Goal: Transaction & Acquisition: Purchase product/service

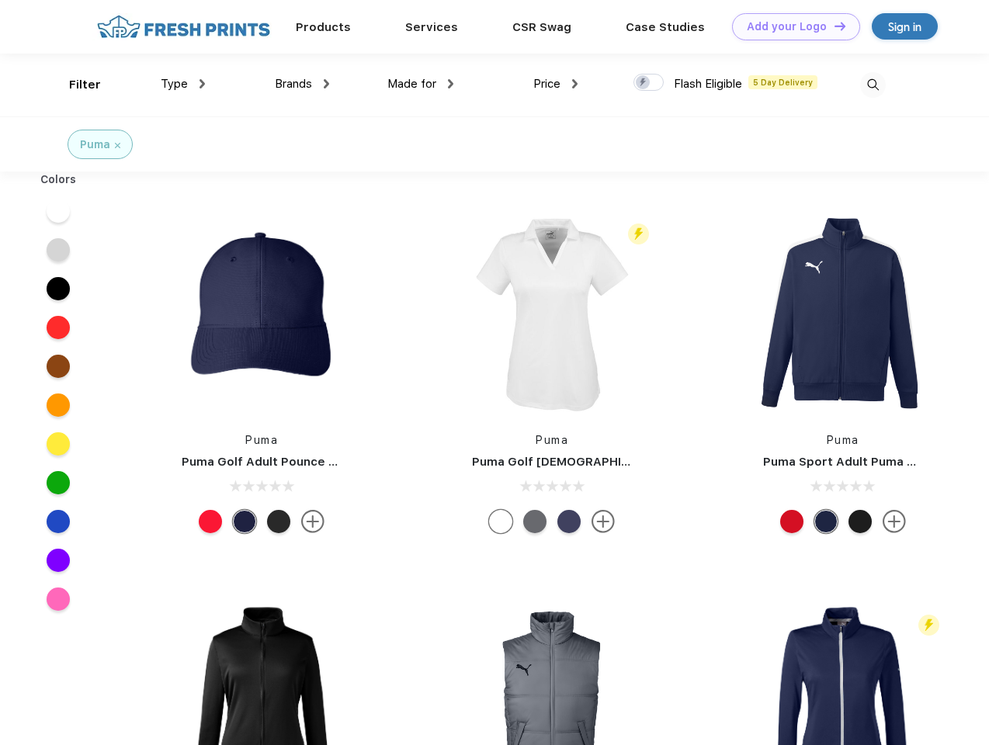
scroll to position [1, 0]
click at [790, 26] on link "Add your Logo Design Tool" at bounding box center [796, 26] width 128 height 27
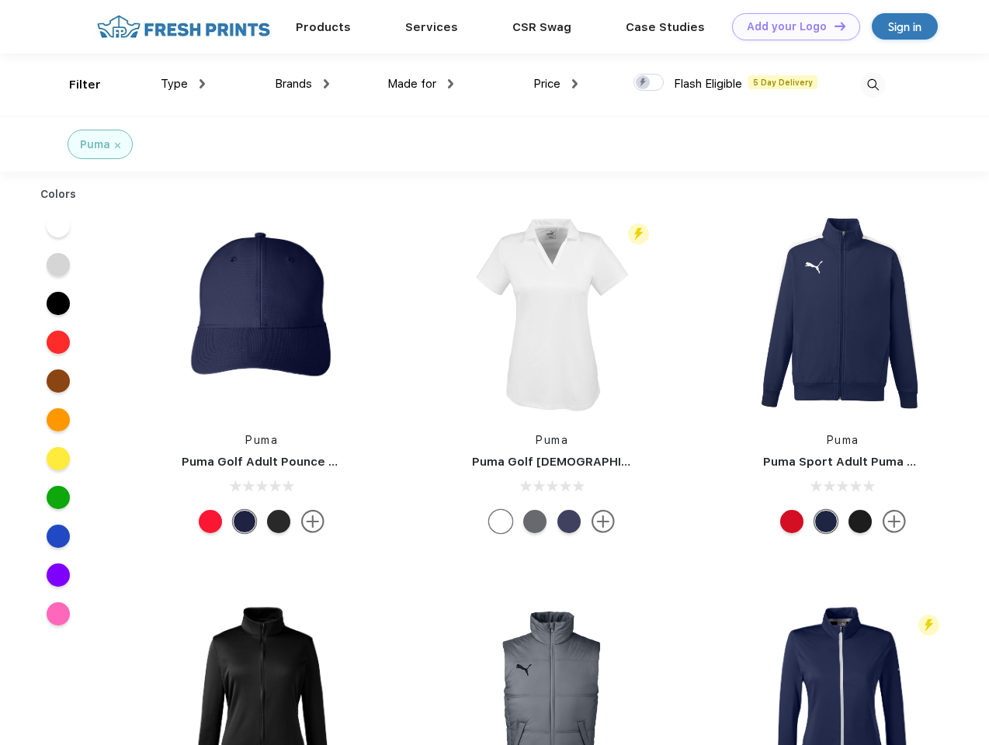
click at [0, 0] on div "Design Tool" at bounding box center [0, 0] width 0 height 0
click at [833, 26] on link "Add your Logo Design Tool" at bounding box center [796, 26] width 128 height 27
click at [75, 85] on div "Filter" at bounding box center [85, 85] width 32 height 18
click at [183, 84] on span "Type" at bounding box center [174, 84] width 27 height 14
click at [302, 84] on span "Brands" at bounding box center [293, 84] width 37 height 14
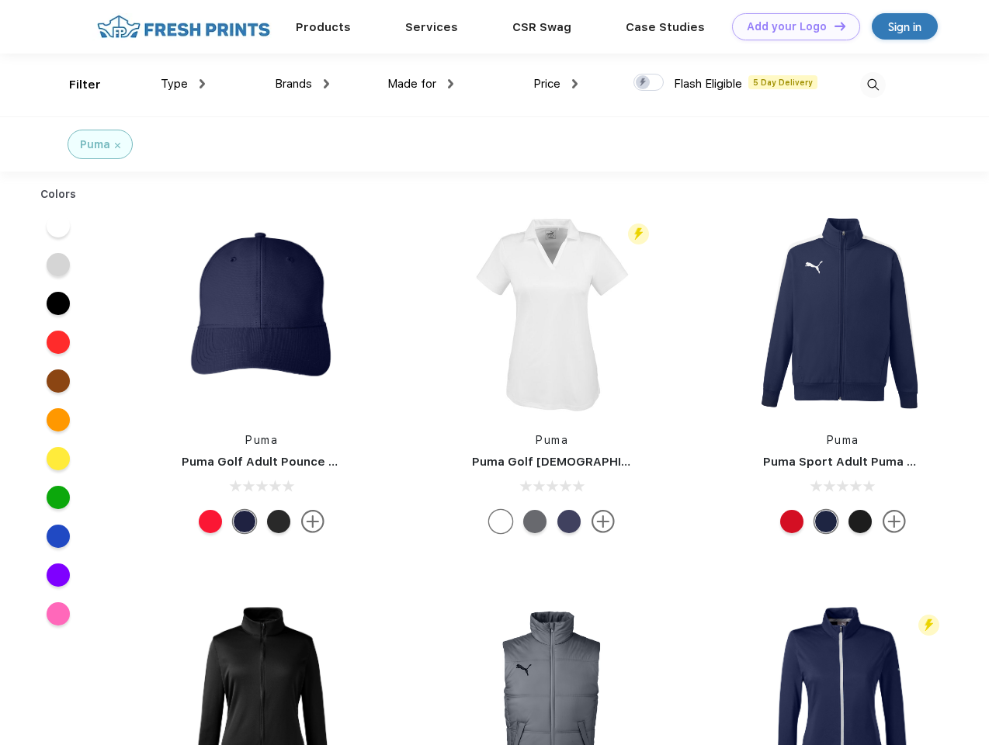
click at [421, 84] on span "Made for" at bounding box center [411, 84] width 49 height 14
click at [556, 84] on span "Price" at bounding box center [546, 84] width 27 height 14
click at [649, 83] on div at bounding box center [648, 82] width 30 height 17
click at [644, 83] on input "checkbox" at bounding box center [638, 78] width 10 height 10
click at [873, 85] on img at bounding box center [873, 85] width 26 height 26
